Goal: Task Accomplishment & Management: Use online tool/utility

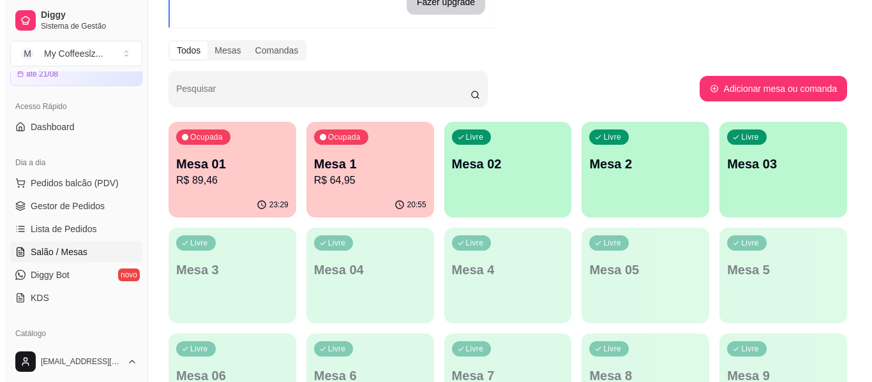
scroll to position [192, 0]
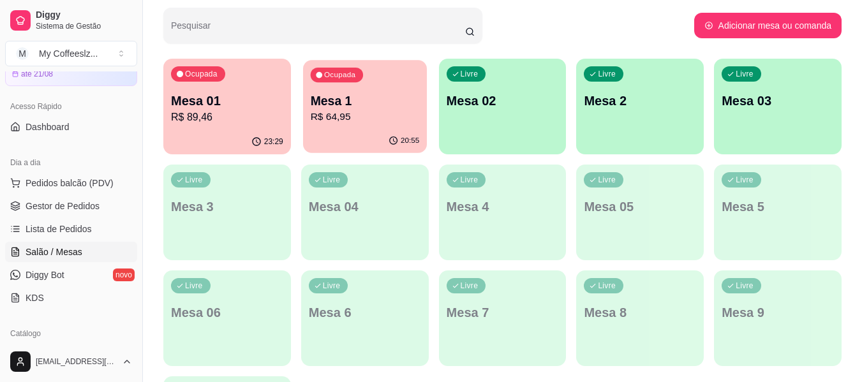
click at [370, 106] on p "Mesa 1" at bounding box center [364, 101] width 109 height 17
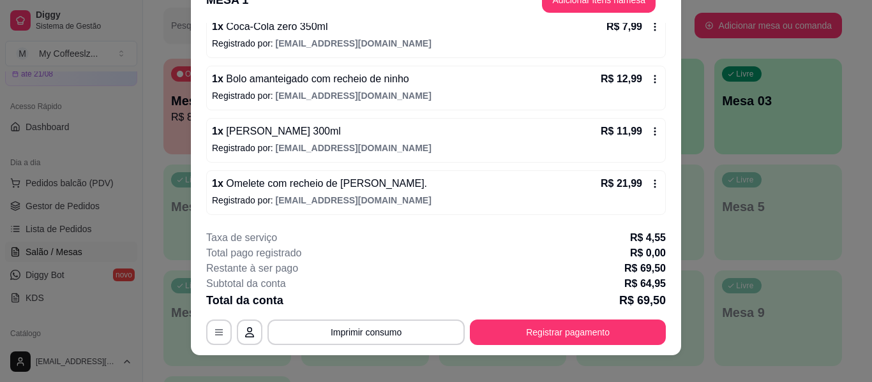
scroll to position [39, 0]
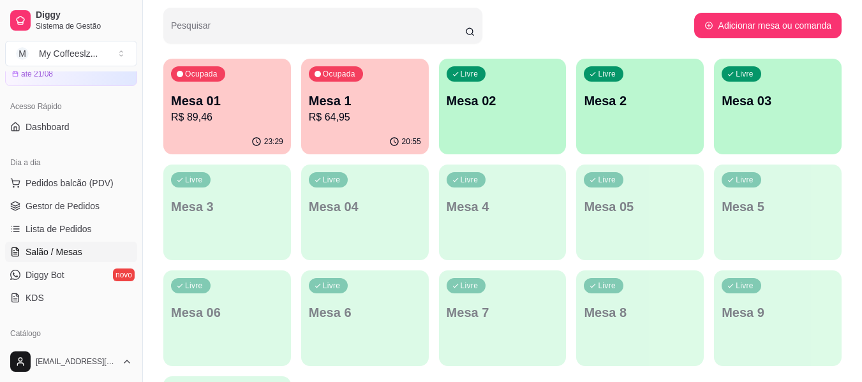
click at [239, 117] on p "R$ 89,46" at bounding box center [227, 117] width 112 height 15
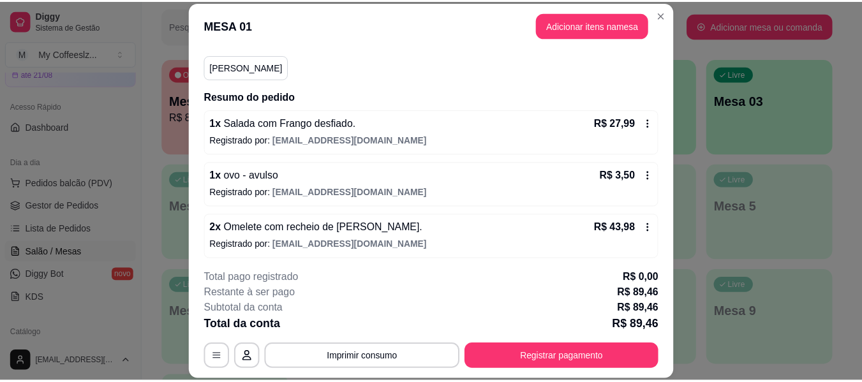
scroll to position [220, 0]
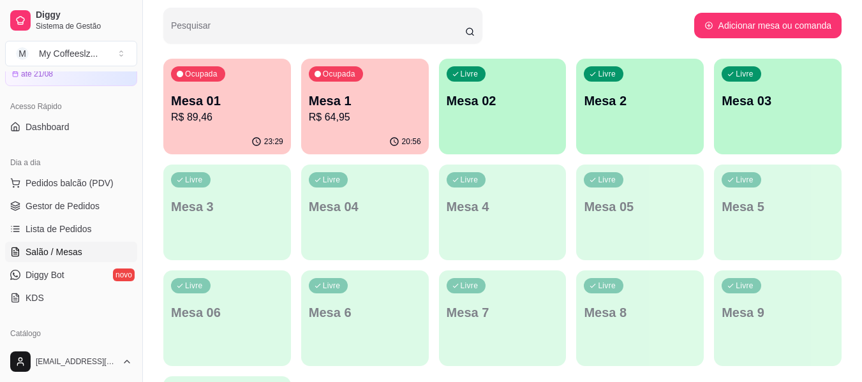
click at [631, 119] on div "Livre Mesa 2" at bounding box center [640, 99] width 128 height 80
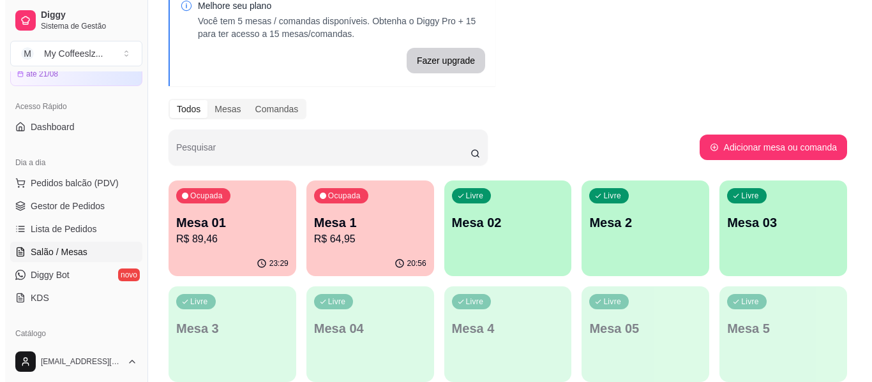
scroll to position [64, 0]
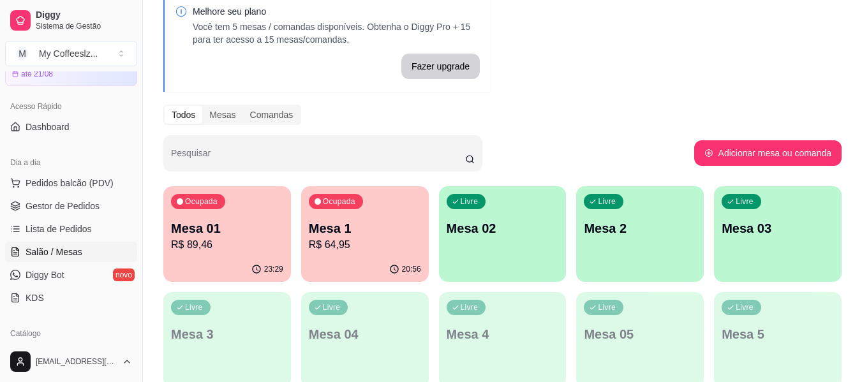
click at [504, 220] on p "Mesa 02" at bounding box center [503, 229] width 112 height 18
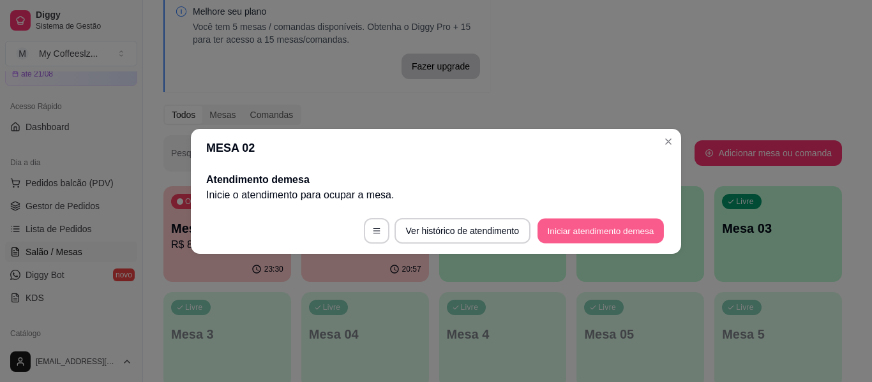
click at [601, 231] on button "Iniciar atendimento de mesa" at bounding box center [601, 230] width 126 height 25
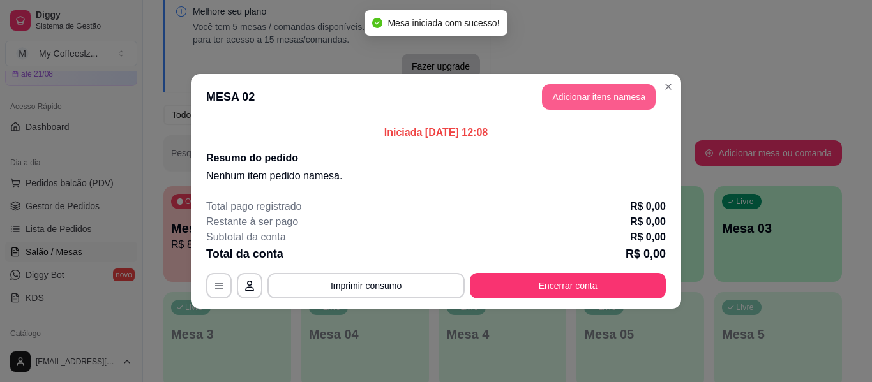
click at [599, 96] on button "Adicionar itens na mesa" at bounding box center [599, 97] width 114 height 26
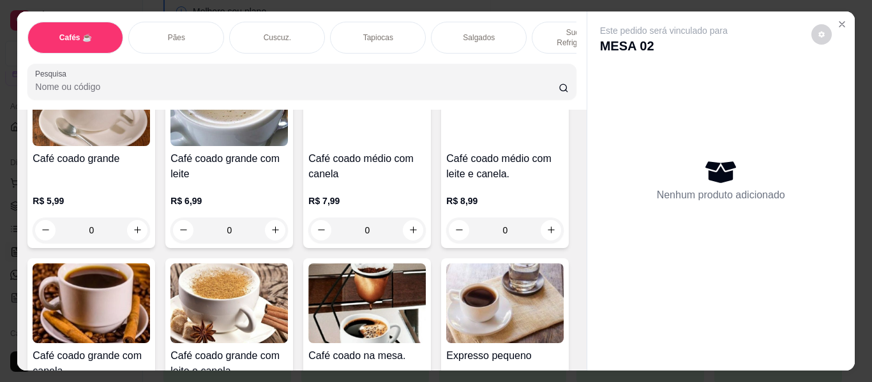
scroll to position [255, 0]
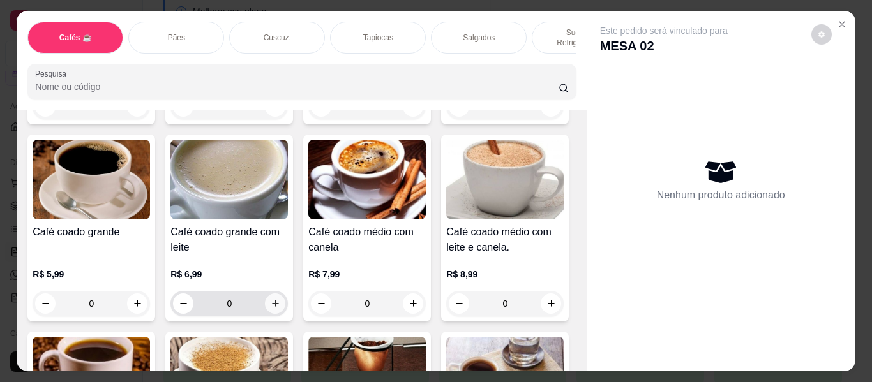
click at [285, 294] on button "increase-product-quantity" at bounding box center [275, 304] width 20 height 20
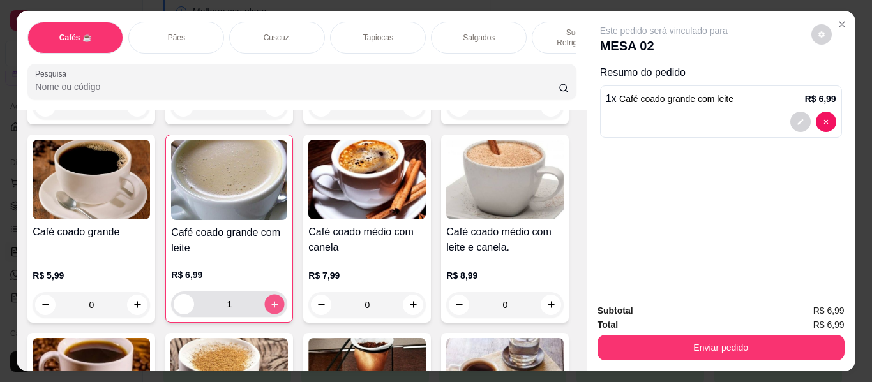
click at [285, 294] on button "increase-product-quantity" at bounding box center [275, 304] width 20 height 20
type input "2"
click at [188, 22] on div "Pães" at bounding box center [176, 38] width 96 height 32
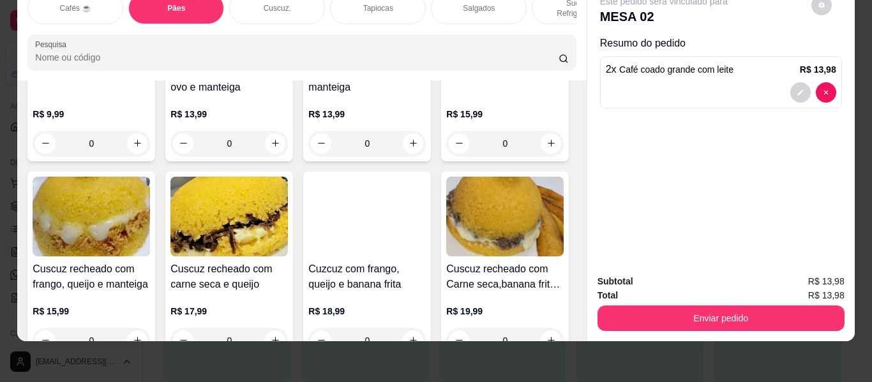
scroll to position [2628, 0]
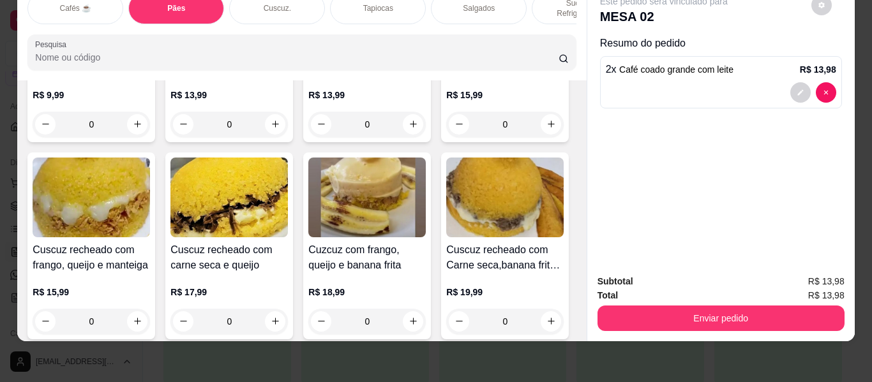
type input "1"
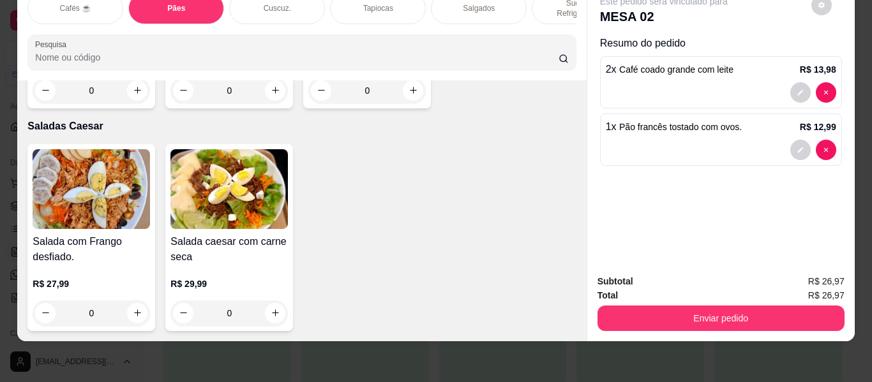
scroll to position [7671, 0]
type input "1"
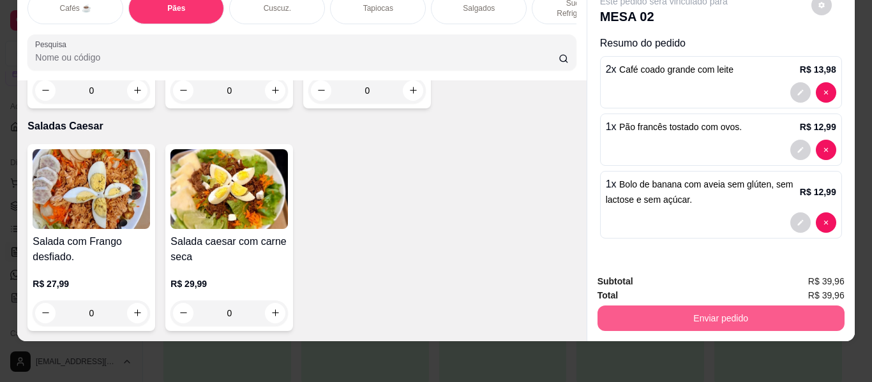
click at [755, 307] on button "Enviar pedido" at bounding box center [721, 319] width 247 height 26
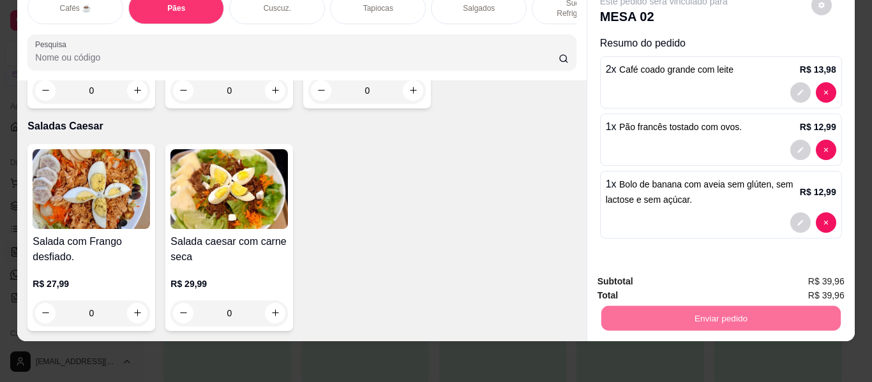
click at [649, 268] on button "Não registrar e enviar pedido" at bounding box center [678, 277] width 129 height 24
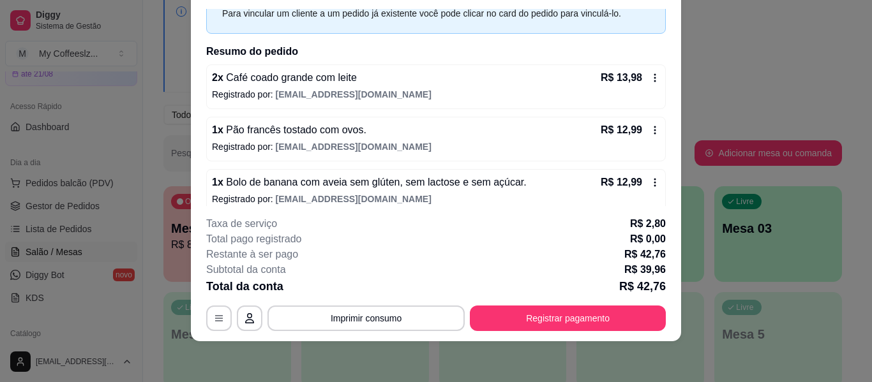
scroll to position [78, 0]
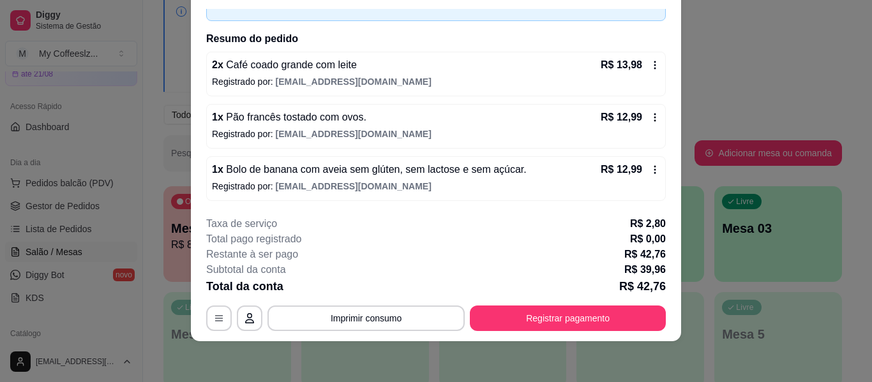
click at [315, 167] on span "Bolo de banana com aveia sem glúten, sem lactose e sem açúcar." at bounding box center [374, 169] width 303 height 11
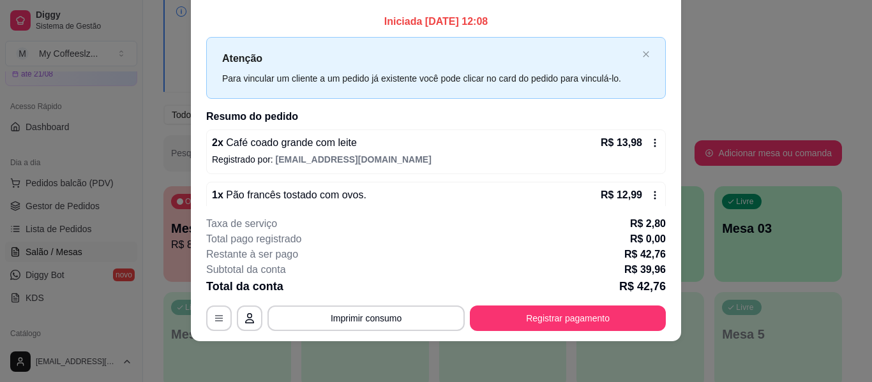
scroll to position [0, 0]
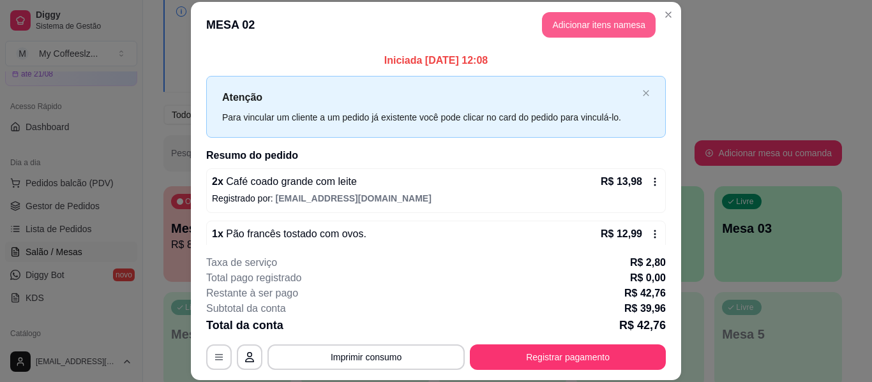
click at [601, 19] on button "Adicionar itens na mesa" at bounding box center [599, 25] width 114 height 26
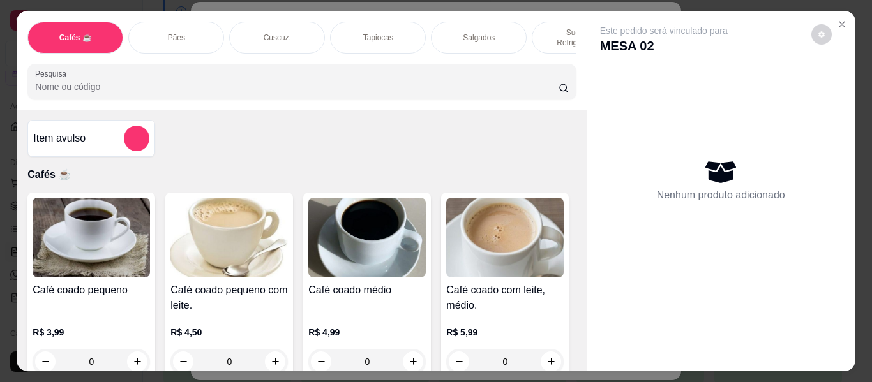
click at [569, 27] on p "Sucos e Refrigerantes" at bounding box center [580, 37] width 74 height 20
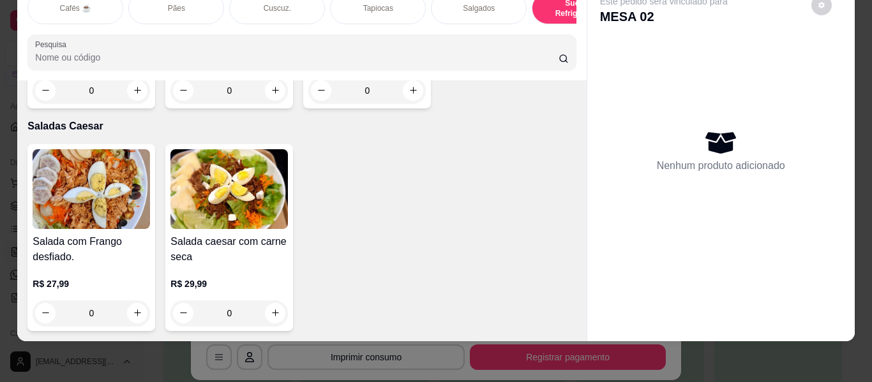
scroll to position [7599, 0]
type input "1"
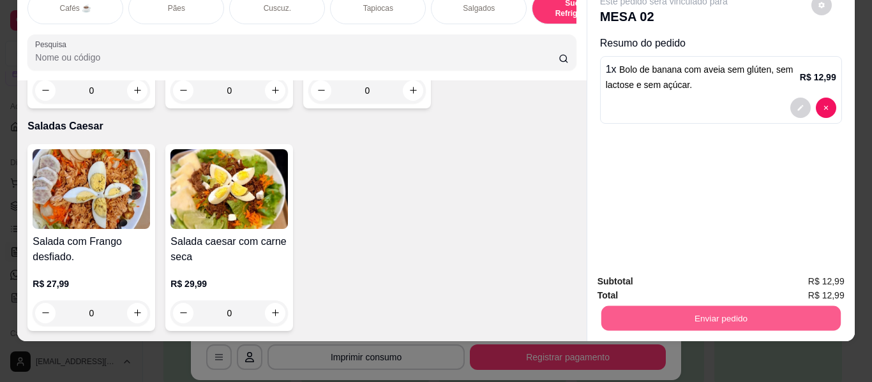
click at [667, 307] on button "Enviar pedido" at bounding box center [720, 318] width 239 height 25
click at [669, 279] on button "Não registrar e enviar pedido" at bounding box center [678, 278] width 133 height 24
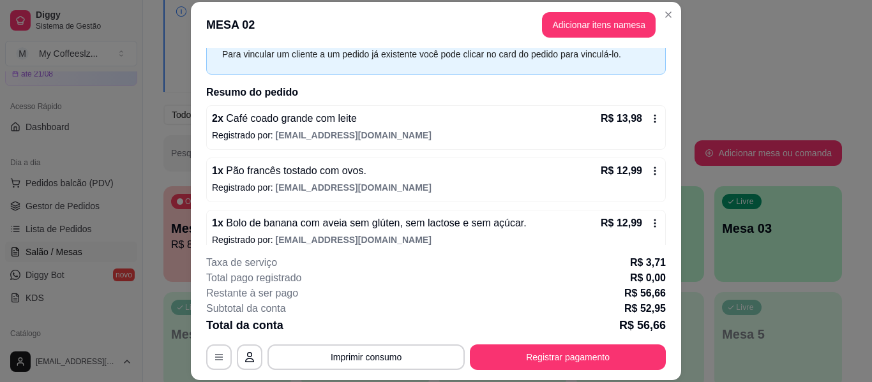
scroll to position [64, 0]
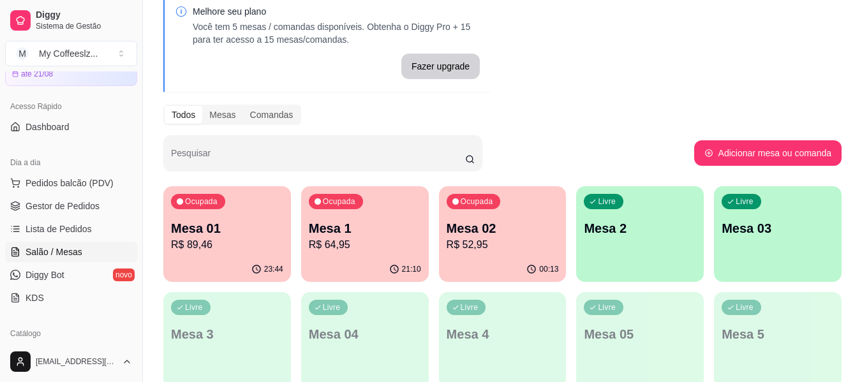
click at [500, 261] on div "00:13" at bounding box center [503, 269] width 128 height 25
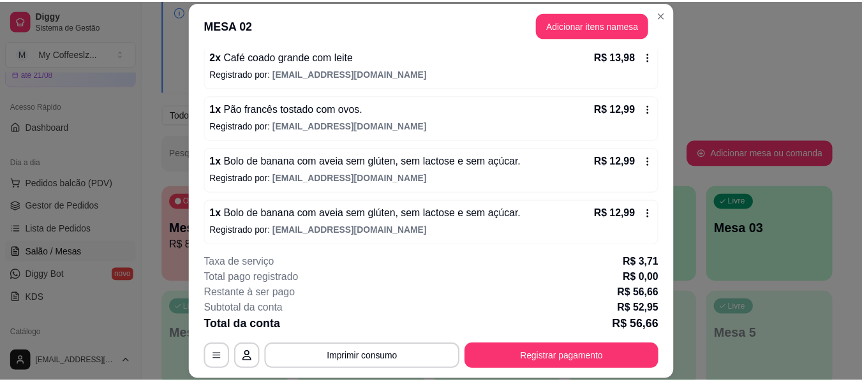
scroll to position [130, 0]
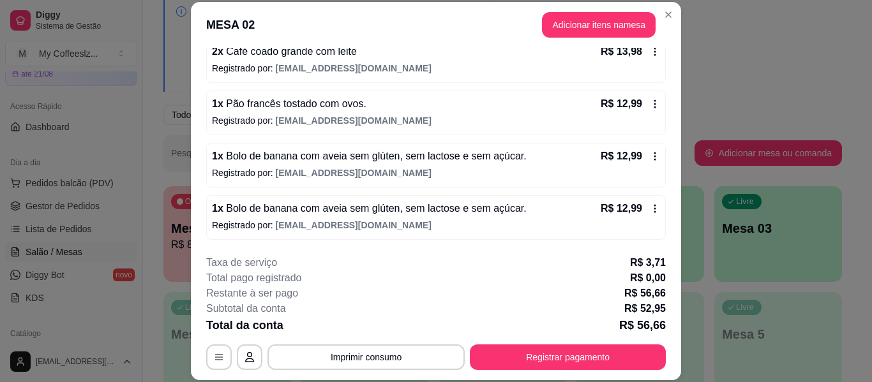
click at [65, 169] on div "Dia a dia" at bounding box center [71, 163] width 132 height 20
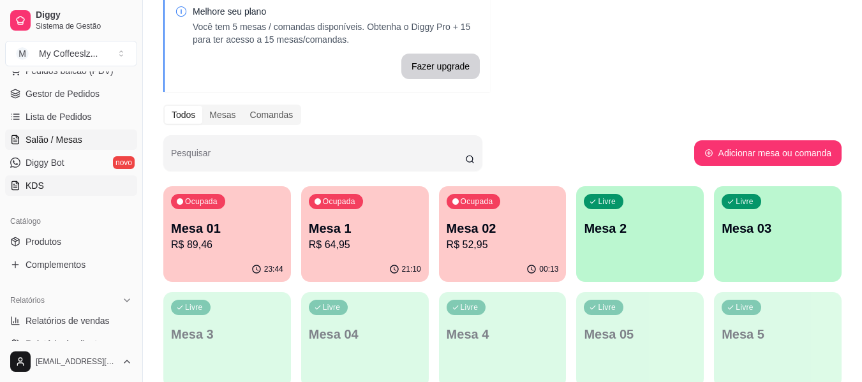
scroll to position [255, 0]
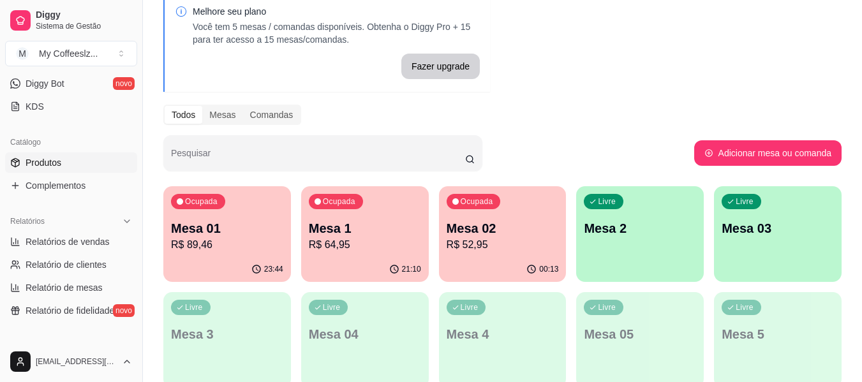
click at [38, 160] on span "Produtos" at bounding box center [44, 162] width 36 height 13
click at [38, 161] on span "Produtos" at bounding box center [44, 162] width 36 height 13
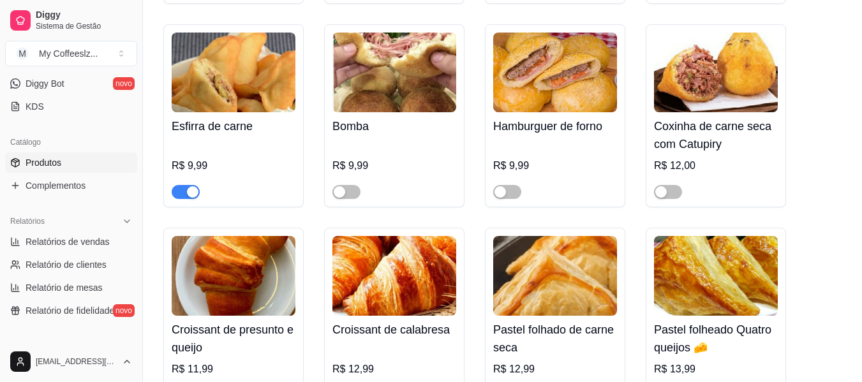
scroll to position [4660, 0]
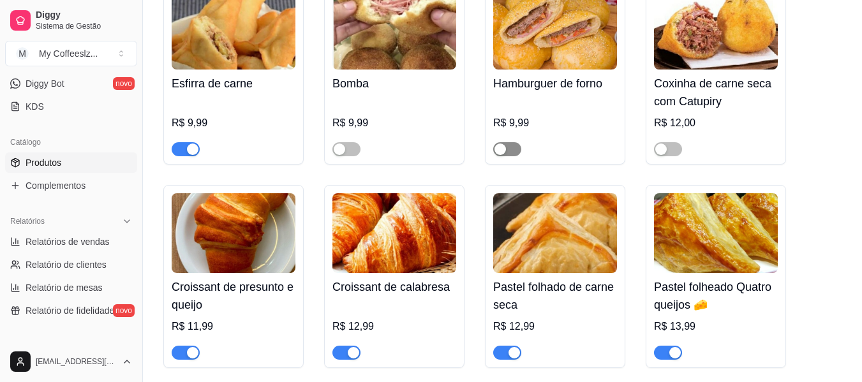
click at [503, 155] on div "button" at bounding box center [500, 149] width 11 height 11
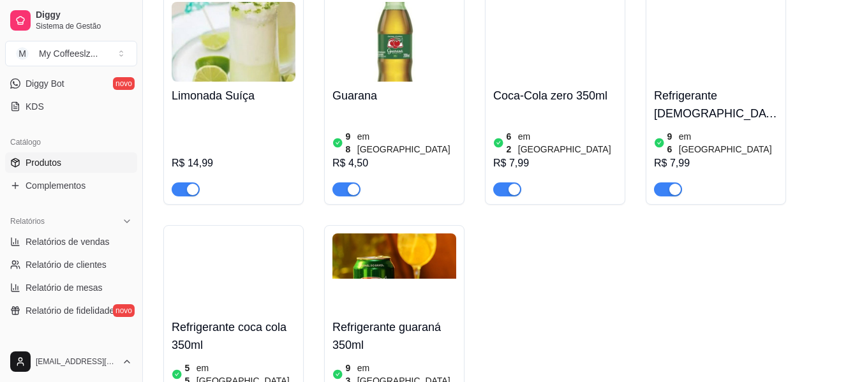
scroll to position [6001, 0]
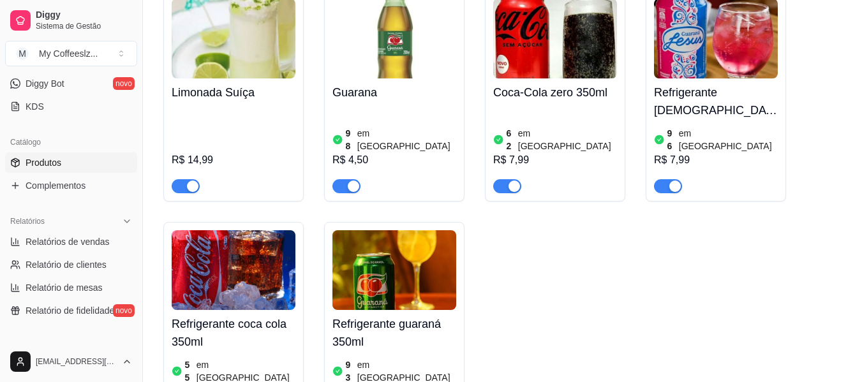
click at [217, 230] on img at bounding box center [234, 270] width 124 height 80
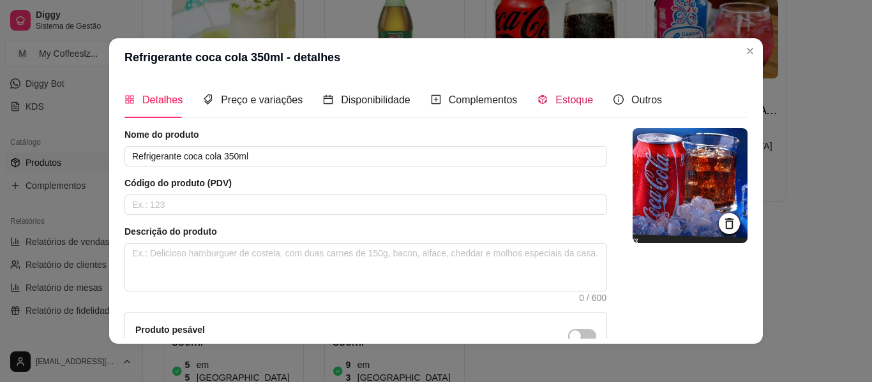
click at [555, 95] on span "Estoque" at bounding box center [574, 99] width 38 height 11
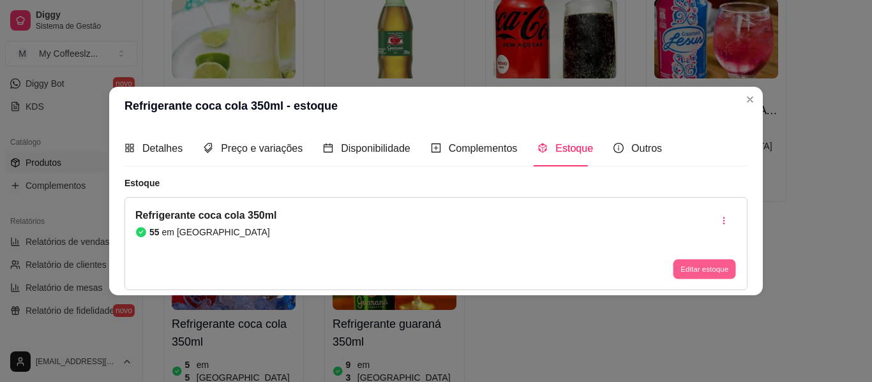
click at [693, 265] on button "Editar estoque" at bounding box center [704, 270] width 63 height 20
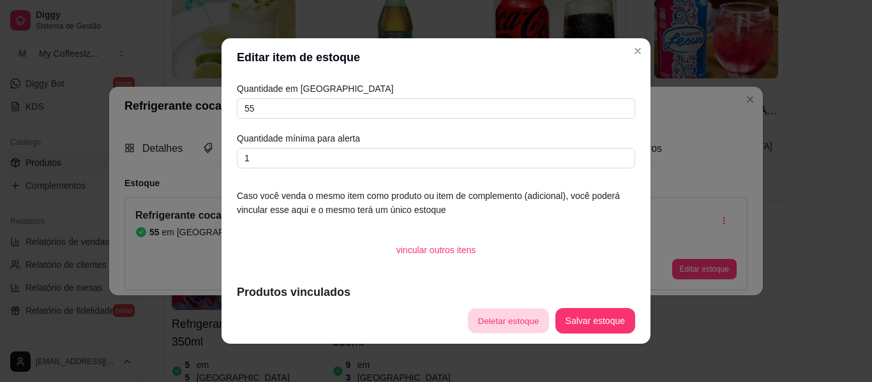
click at [508, 322] on button "Deletar estoque" at bounding box center [508, 321] width 81 height 25
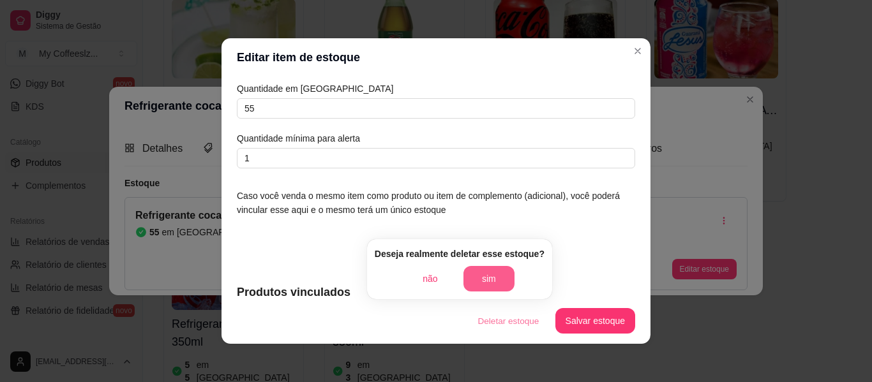
click at [495, 287] on button "sim" at bounding box center [488, 279] width 51 height 26
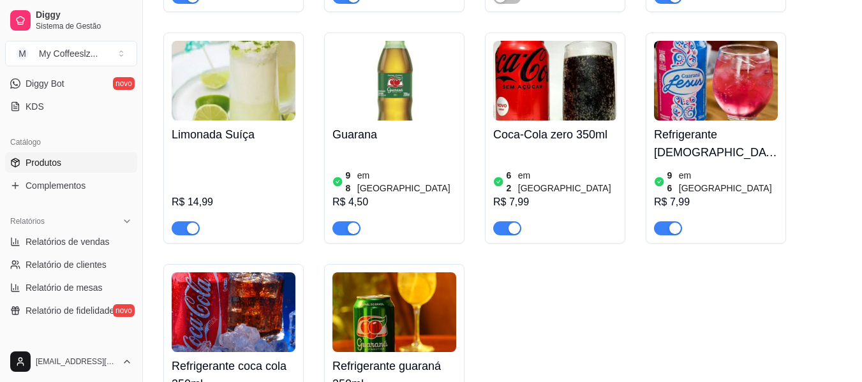
scroll to position [5937, 0]
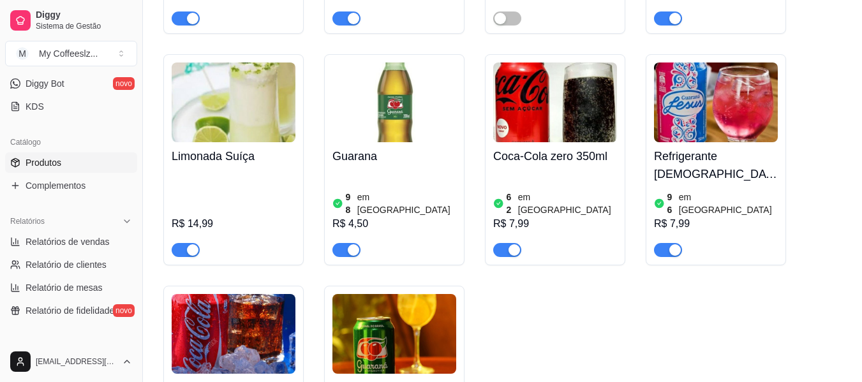
click at [417, 191] on div "98 em [GEOGRAPHIC_DATA]" at bounding box center [395, 204] width 124 height 26
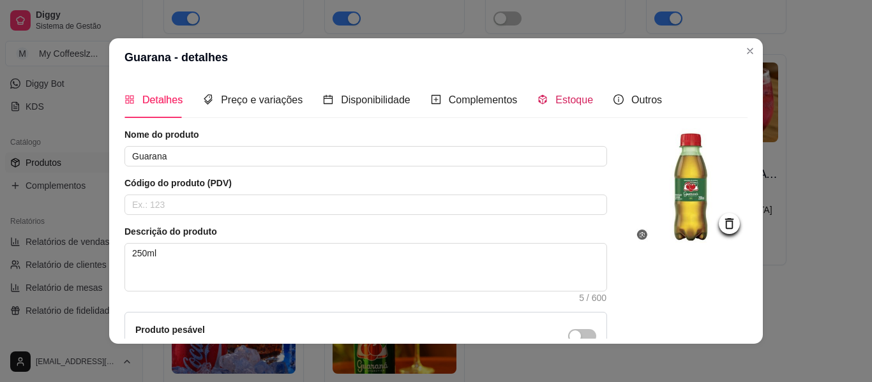
click at [564, 95] on span "Estoque" at bounding box center [574, 99] width 38 height 11
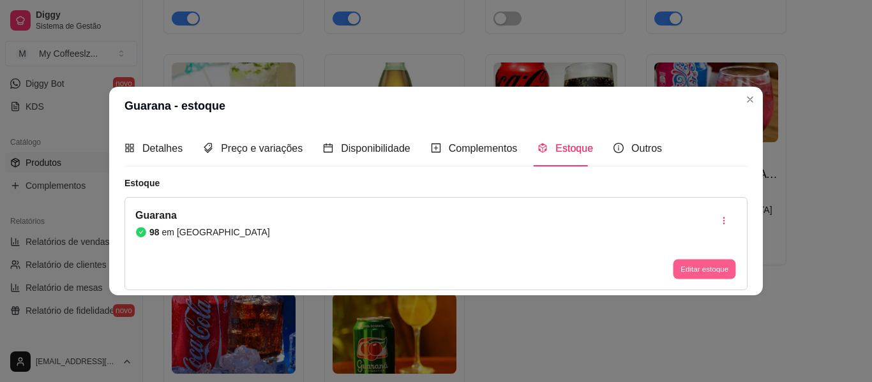
click at [721, 269] on button "Editar estoque" at bounding box center [704, 270] width 63 height 20
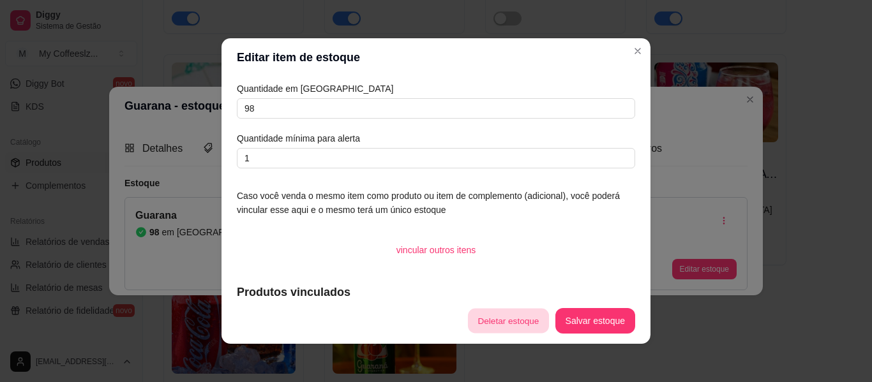
click at [523, 318] on button "Deletar estoque" at bounding box center [508, 321] width 81 height 25
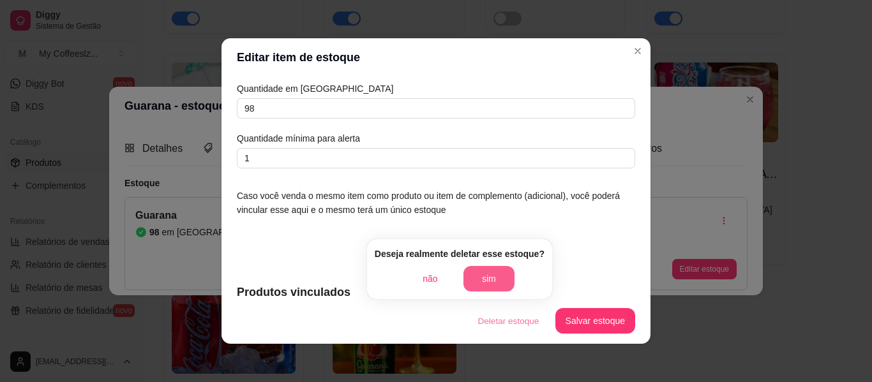
click at [505, 279] on button "sim" at bounding box center [488, 279] width 51 height 26
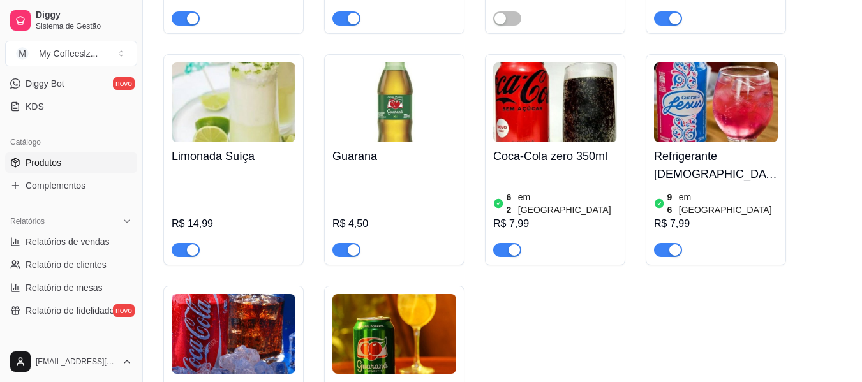
click at [538, 170] on div "62 em estoque R$ 7,99" at bounding box center [555, 213] width 124 height 87
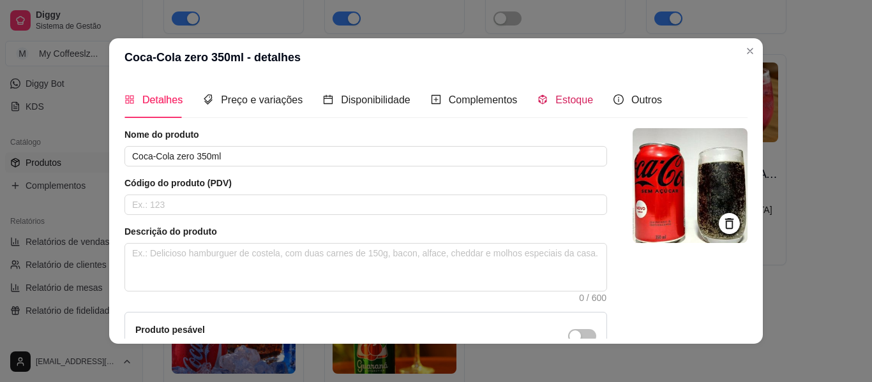
click at [571, 95] on span "Estoque" at bounding box center [574, 99] width 38 height 11
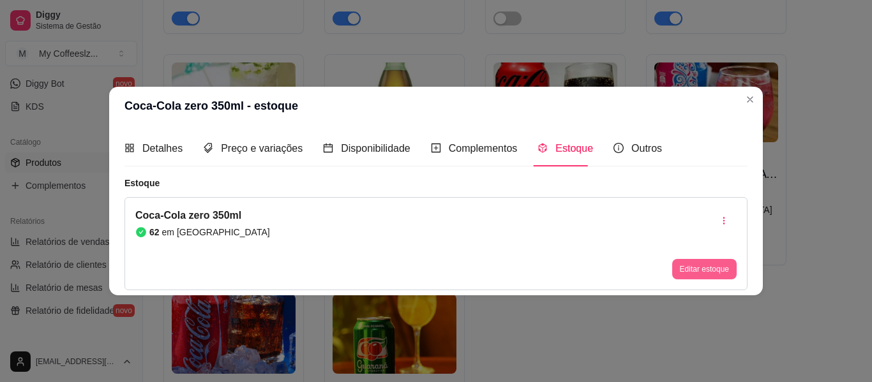
click at [693, 269] on button "Editar estoque" at bounding box center [704, 269] width 64 height 20
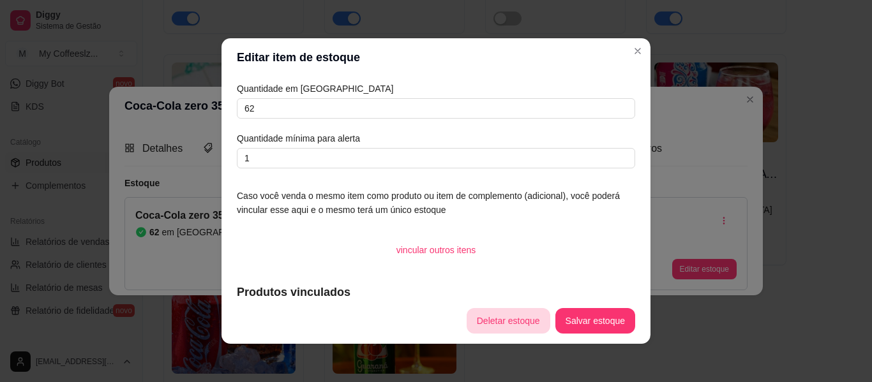
click at [496, 320] on button "Deletar estoque" at bounding box center [509, 321] width 84 height 26
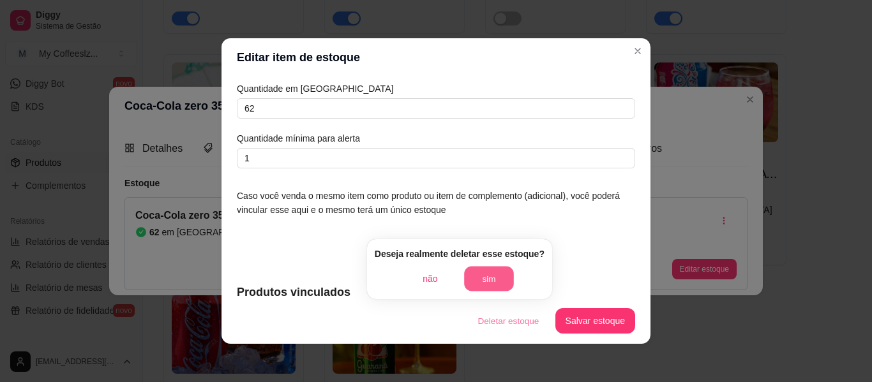
click at [500, 276] on button "sim" at bounding box center [489, 279] width 50 height 25
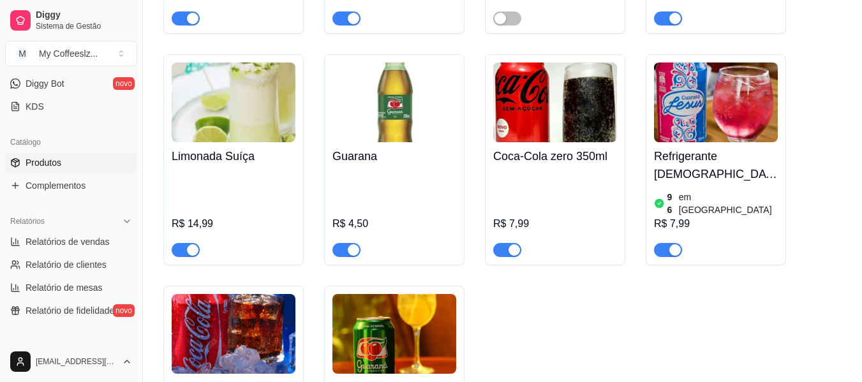
click at [718, 65] on img at bounding box center [716, 103] width 124 height 80
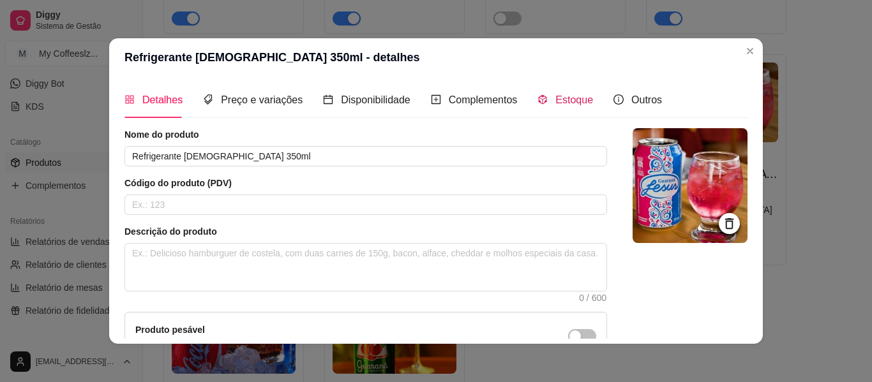
click at [574, 92] on div "Estoque" at bounding box center [566, 100] width 56 height 16
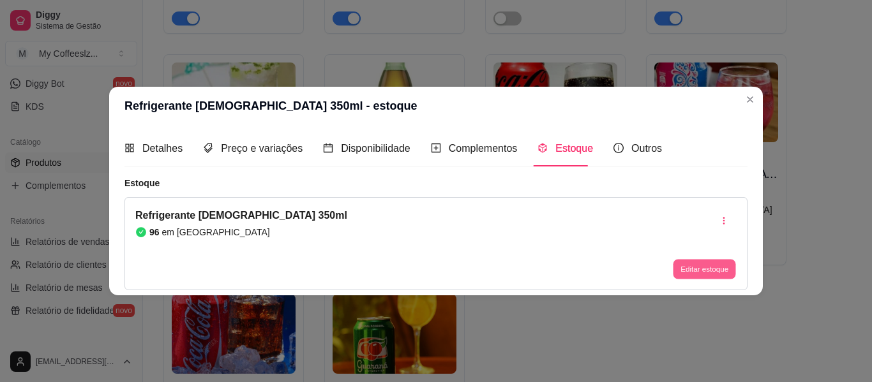
click at [692, 265] on button "Editar estoque" at bounding box center [704, 270] width 63 height 20
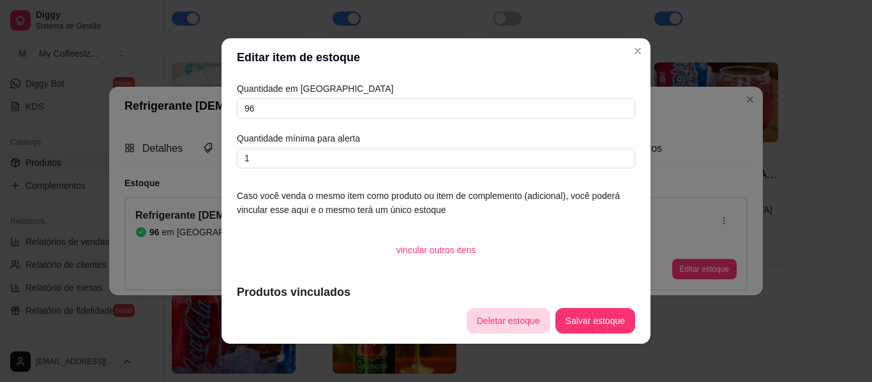
click at [488, 321] on button "Deletar estoque" at bounding box center [509, 321] width 84 height 26
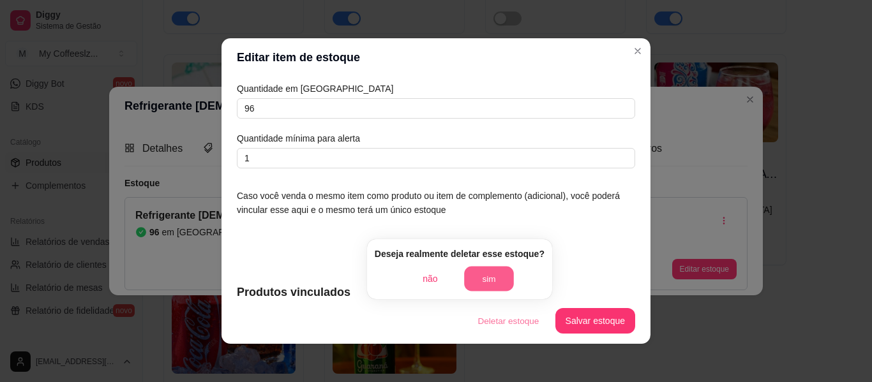
click at [495, 280] on button "sim" at bounding box center [489, 279] width 50 height 25
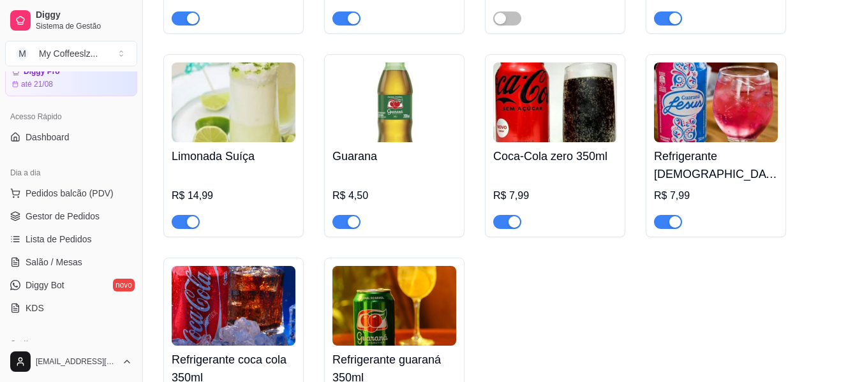
scroll to position [128, 0]
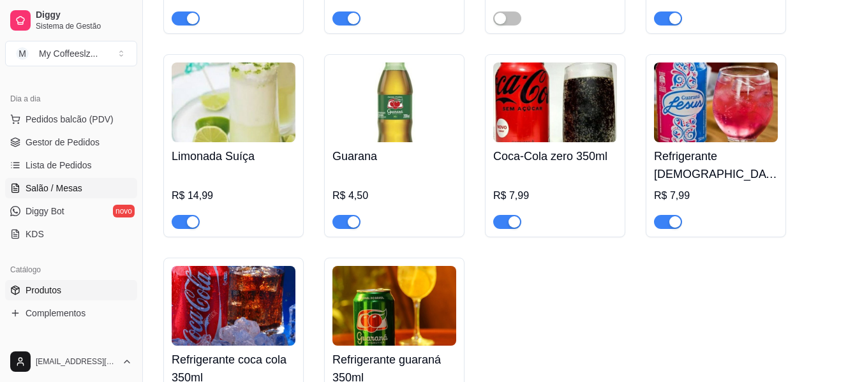
click at [75, 181] on link "Salão / Mesas" at bounding box center [71, 188] width 132 height 20
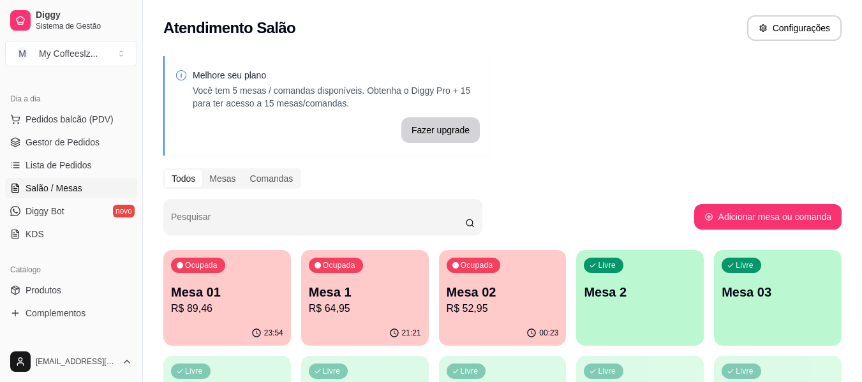
click at [475, 292] on p "Mesa 02" at bounding box center [503, 292] width 112 height 18
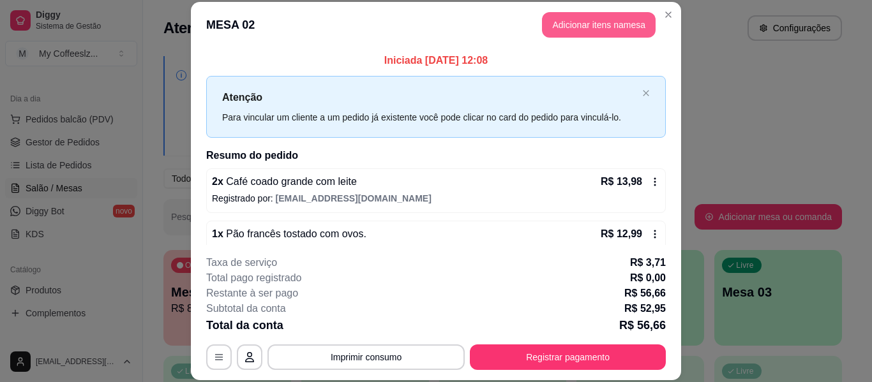
click at [552, 23] on button "Adicionar itens na mesa" at bounding box center [599, 25] width 114 height 26
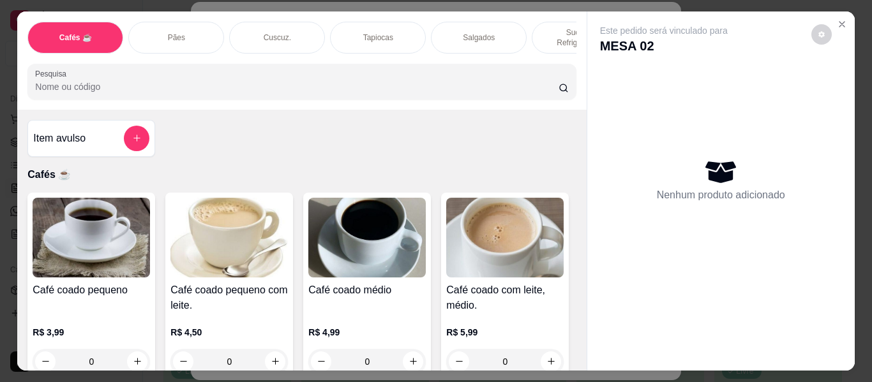
drag, startPoint x: 543, startPoint y: 23, endPoint x: 511, endPoint y: 130, distance: 111.7
click at [548, 27] on p "Sucos e Refrigerantes" at bounding box center [580, 37] width 74 height 20
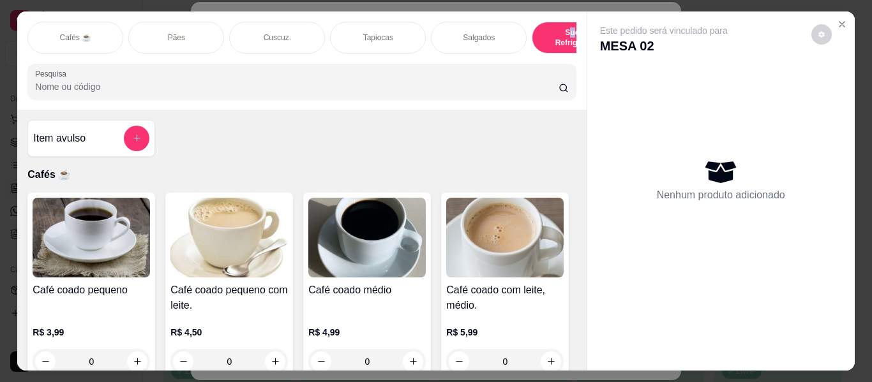
scroll to position [34, 0]
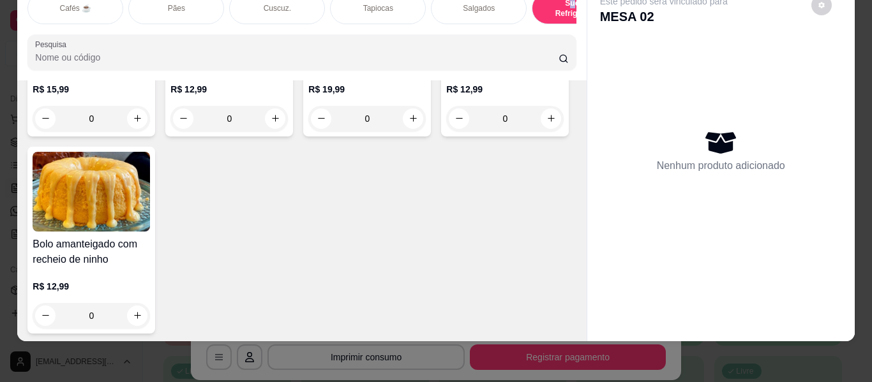
type input "1"
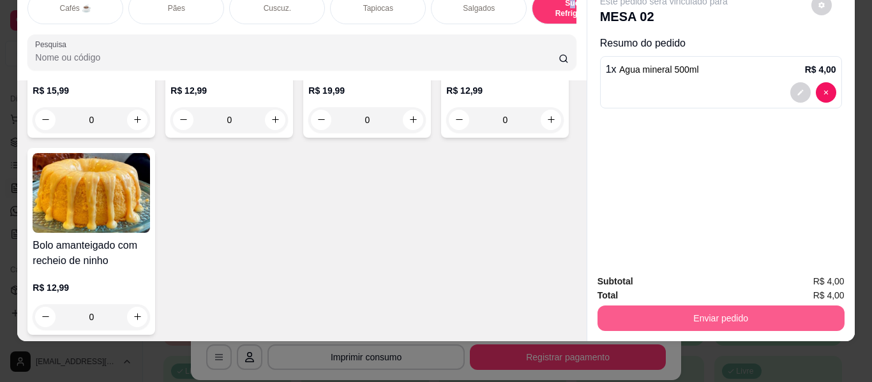
click at [679, 312] on button "Enviar pedido" at bounding box center [721, 319] width 247 height 26
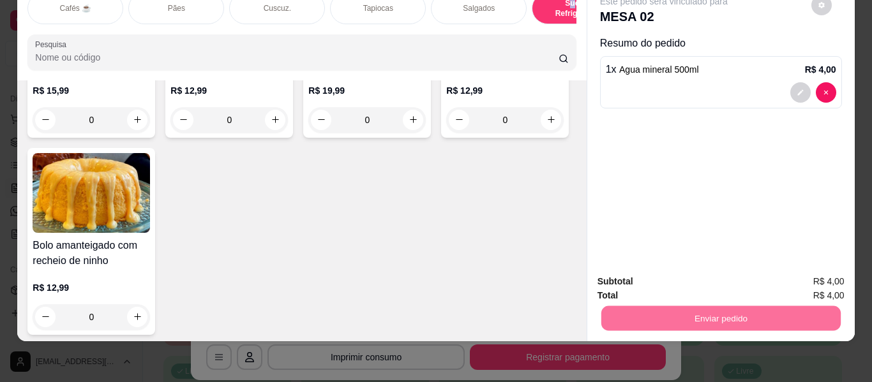
click at [643, 273] on button "Não registrar e enviar pedido" at bounding box center [678, 277] width 129 height 24
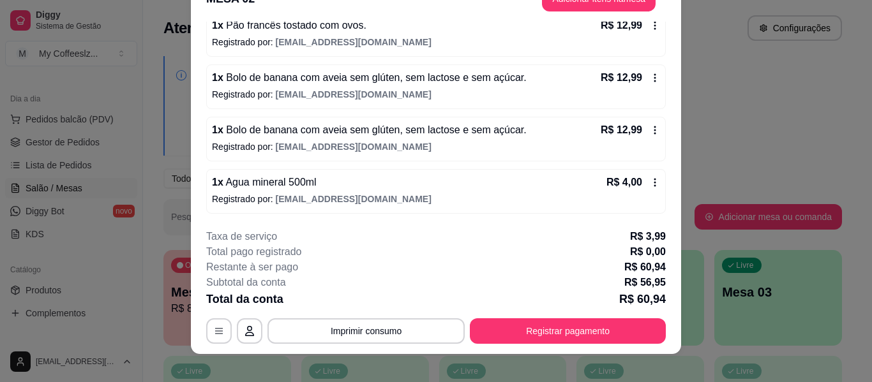
scroll to position [39, 0]
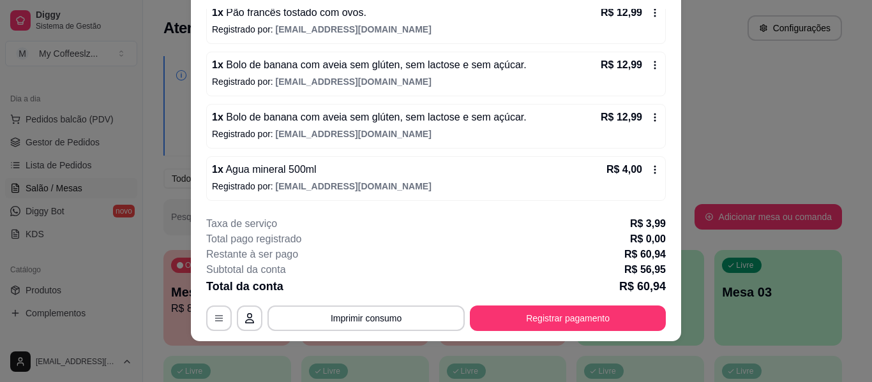
click at [520, 300] on div "**********" at bounding box center [436, 273] width 460 height 115
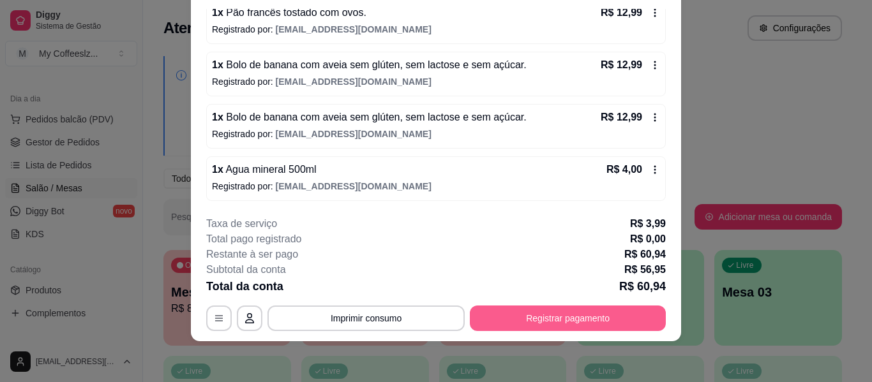
click at [521, 310] on button "Registrar pagamento" at bounding box center [568, 319] width 196 height 26
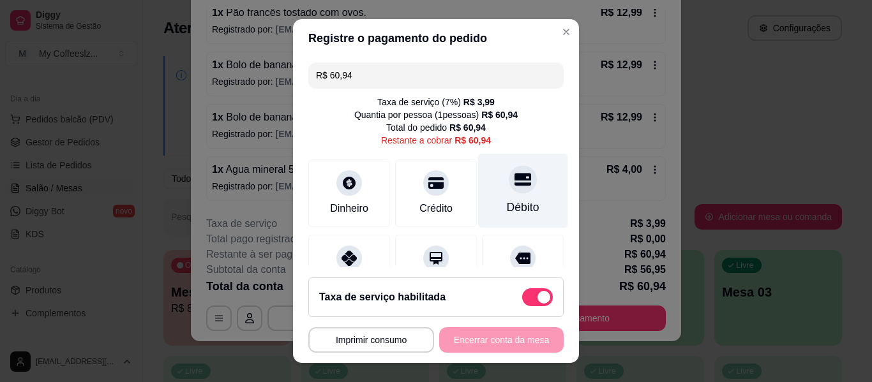
click at [504, 198] on div "Débito" at bounding box center [523, 191] width 90 height 75
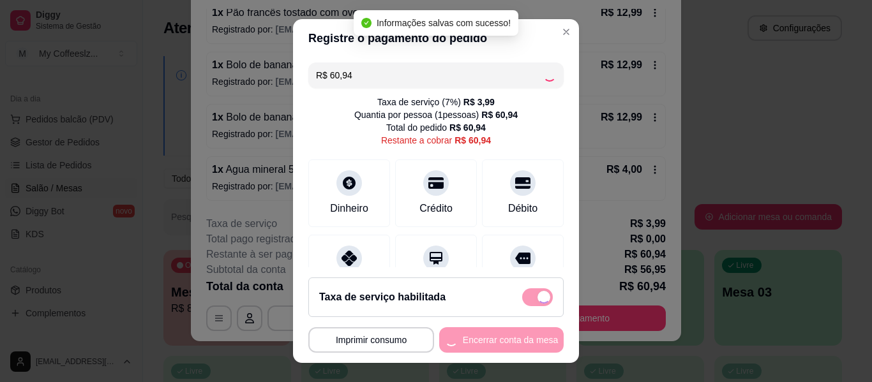
type input "R$ 0,00"
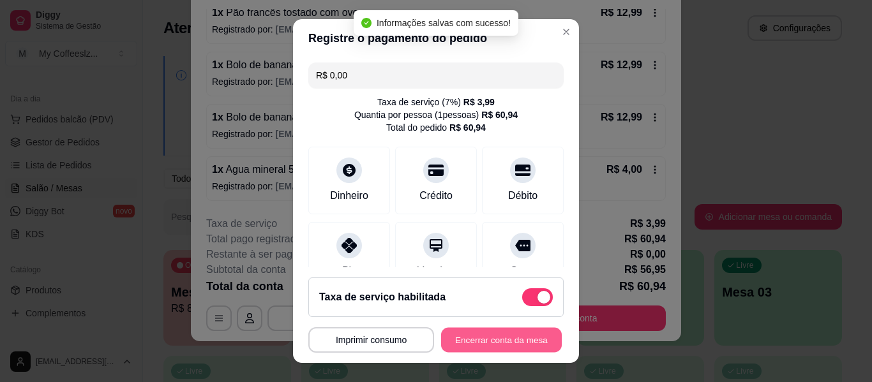
click at [476, 343] on button "Encerrar conta da mesa" at bounding box center [501, 340] width 121 height 25
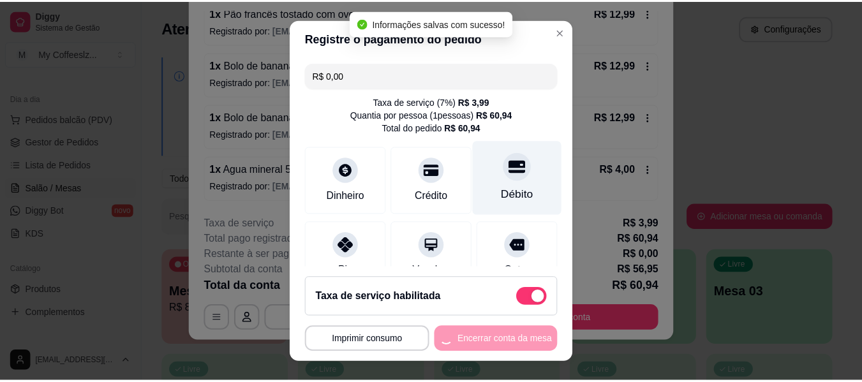
scroll to position [0, 0]
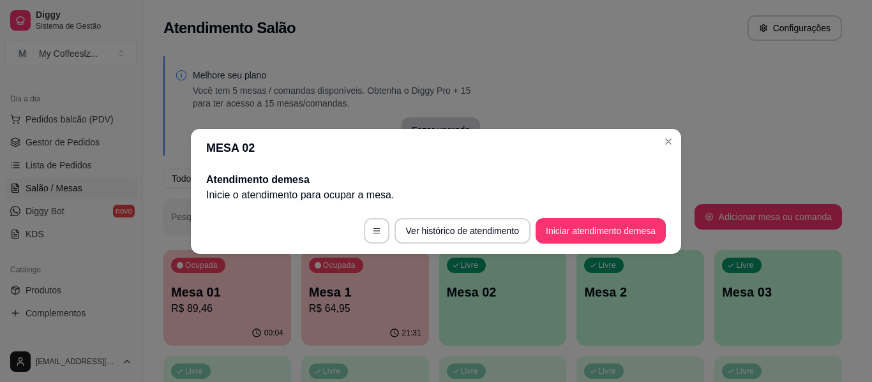
click at [475, 153] on header "MESA 02" at bounding box center [436, 148] width 490 height 38
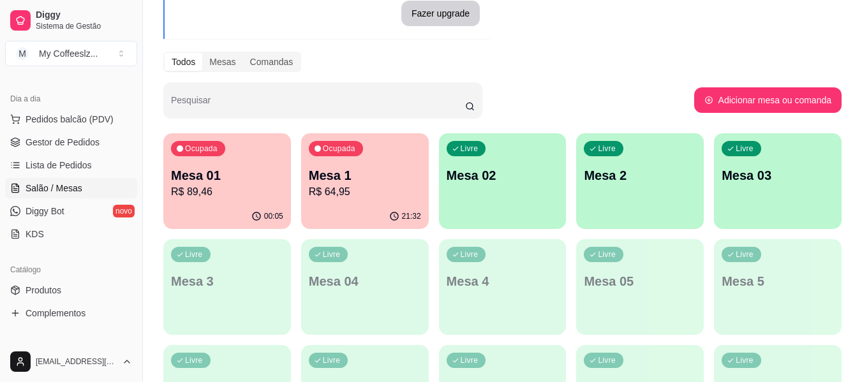
scroll to position [128, 0]
